Goal: Check status: Check status

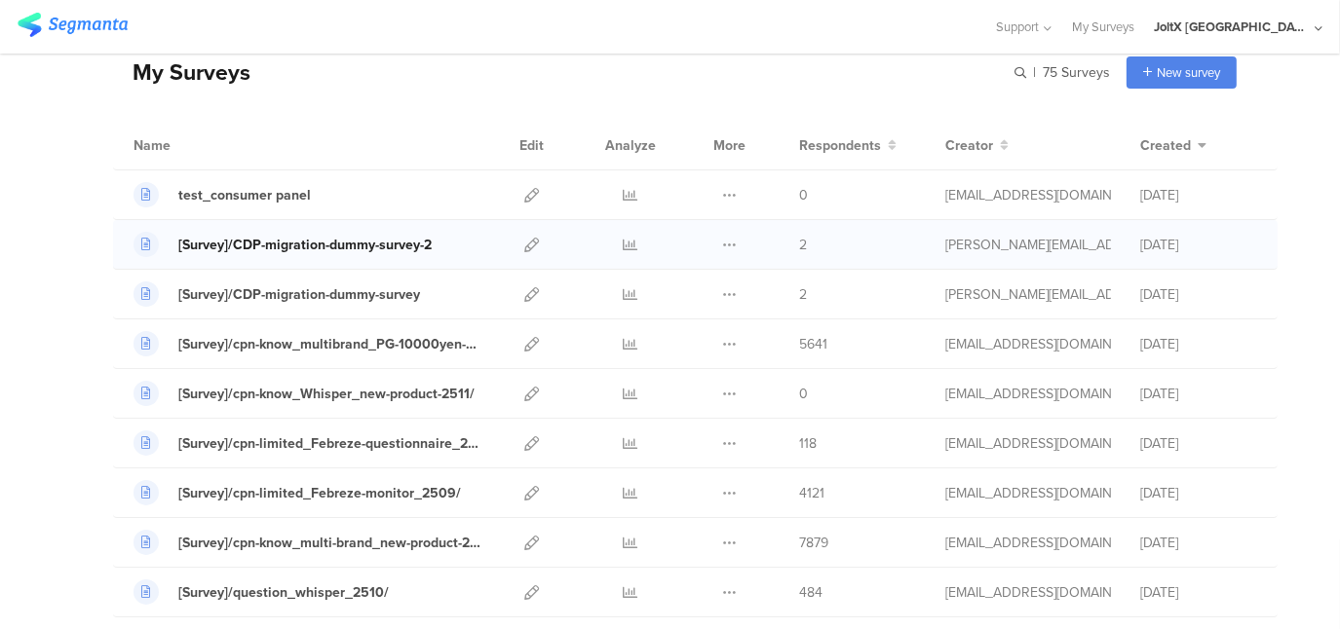
scroll to position [195, 0]
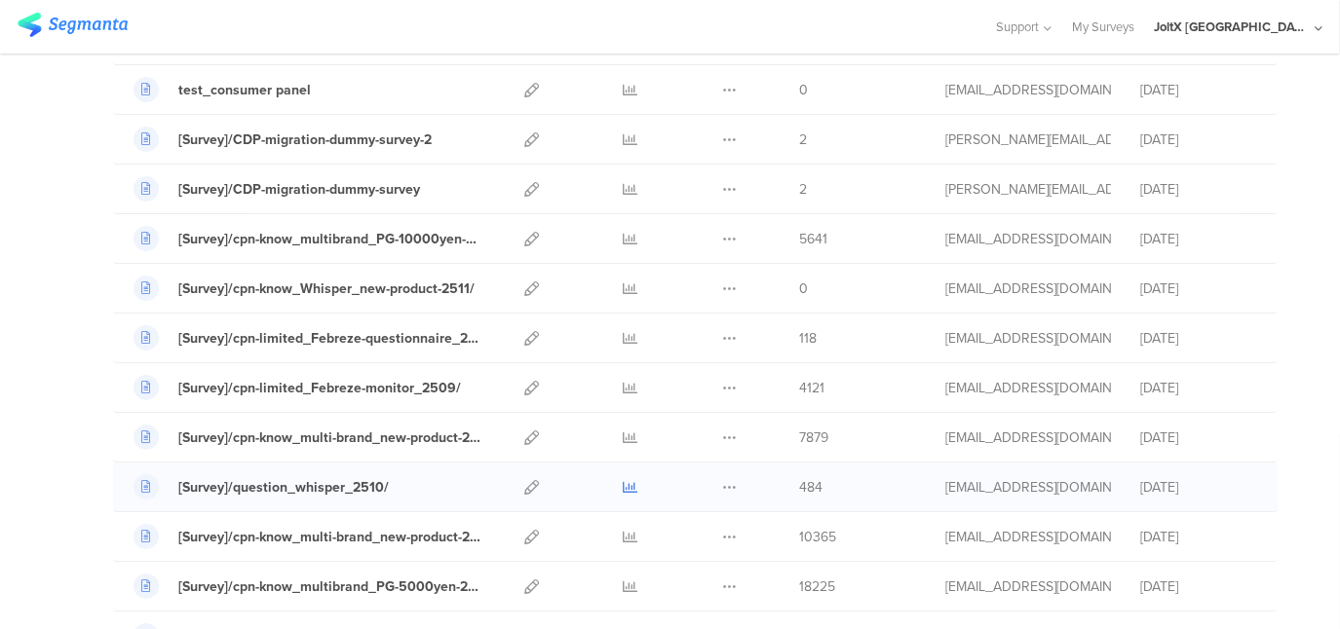
click at [624, 480] on icon at bounding box center [631, 487] width 15 height 15
